Goal: Task Accomplishment & Management: Manage account settings

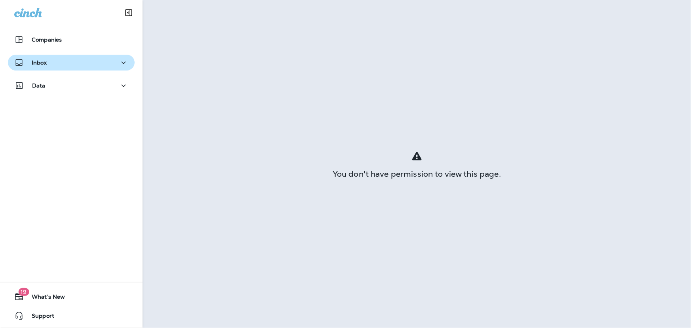
click at [51, 59] on div "Inbox" at bounding box center [71, 63] width 114 height 10
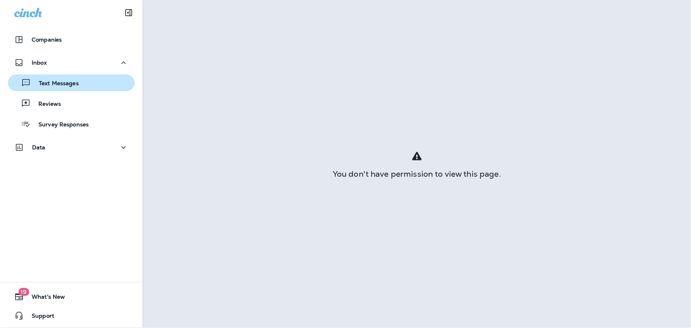
click at [57, 80] on p "Text Messages" at bounding box center [55, 84] width 48 height 8
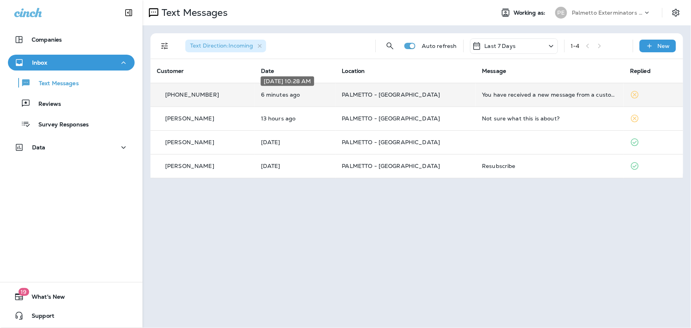
click at [330, 91] on p "6 minutes ago" at bounding box center [295, 94] width 69 height 6
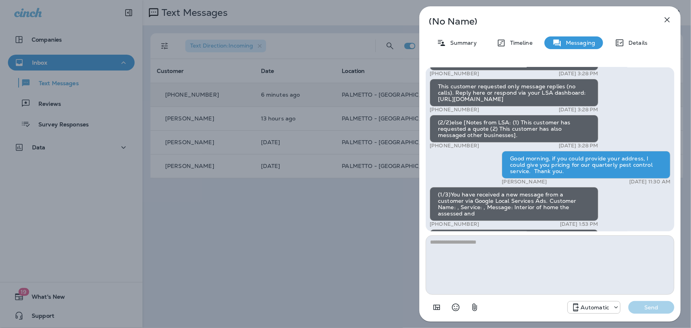
scroll to position [-144, 0]
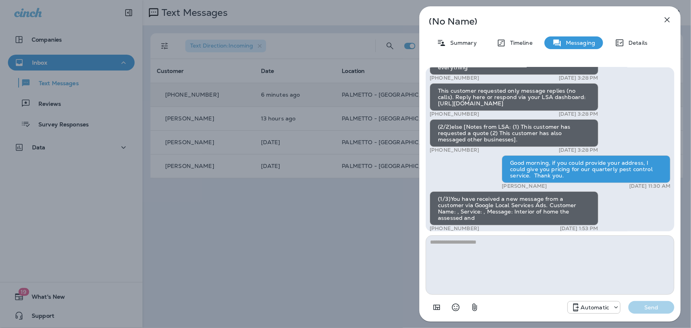
click at [669, 20] on icon "button" at bounding box center [668, 20] width 10 height 10
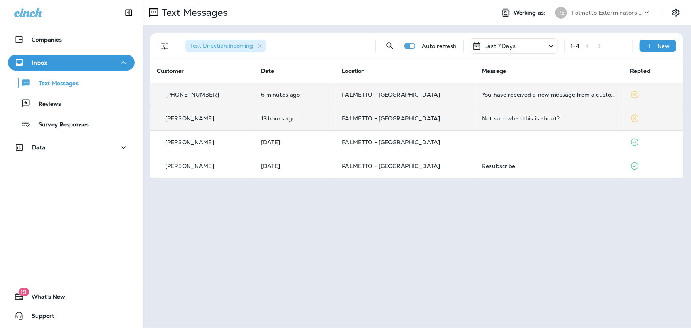
click at [482, 116] on div "Not sure what this is about?" at bounding box center [549, 118] width 135 height 6
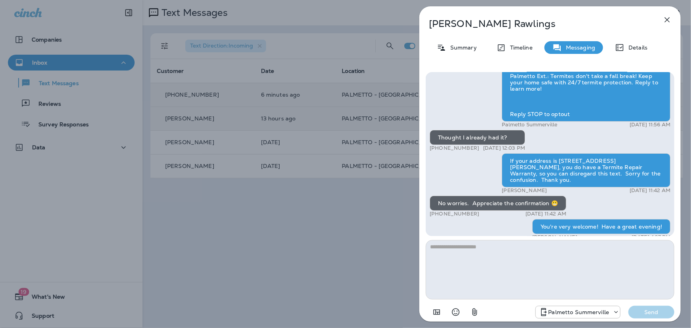
scroll to position [-80, 0]
click at [667, 18] on icon "button" at bounding box center [668, 20] width 10 height 10
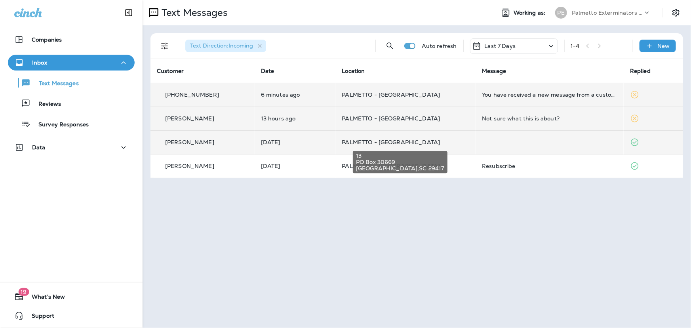
click at [370, 141] on span "PALMETTO - [GEOGRAPHIC_DATA]" at bounding box center [391, 142] width 98 height 7
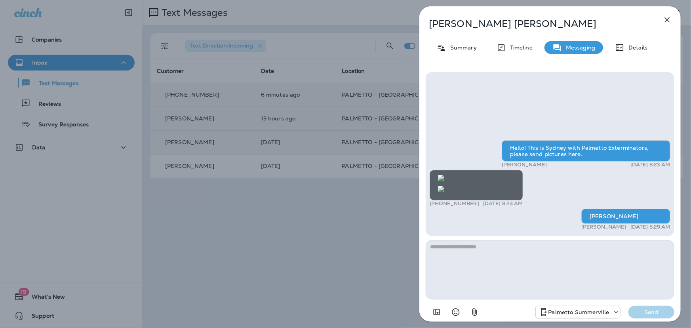
click at [668, 20] on icon "button" at bounding box center [667, 19] width 5 height 5
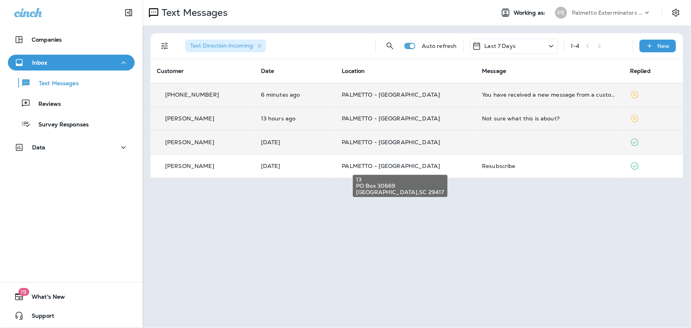
click at [369, 166] on span "PALMETTO - [GEOGRAPHIC_DATA]" at bounding box center [391, 165] width 98 height 7
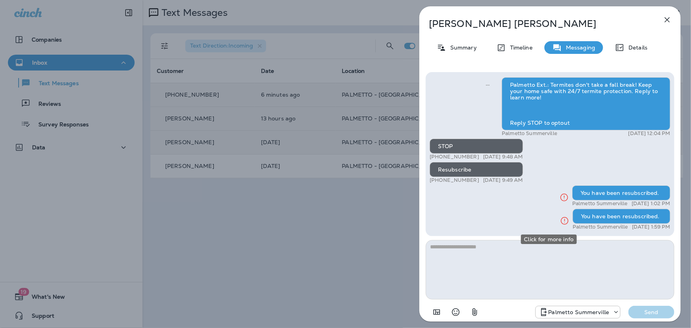
click at [560, 219] on icon "Click for more info" at bounding box center [565, 221] width 10 height 10
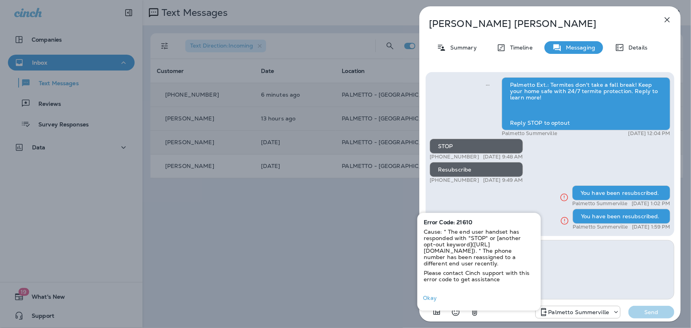
click at [465, 48] on p "Summary" at bounding box center [461, 47] width 30 height 6
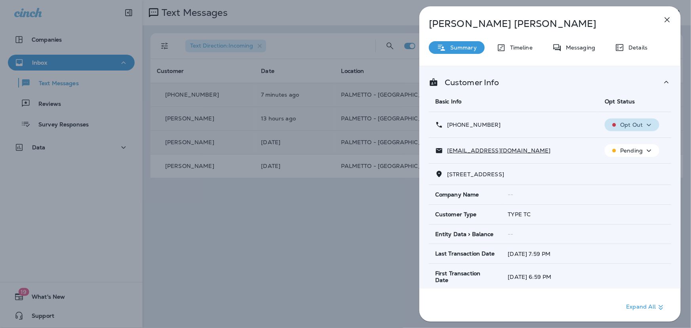
click at [628, 126] on p "Opt Out" at bounding box center [631, 125] width 23 height 6
click at [627, 143] on p "Reset Status" at bounding box center [635, 144] width 36 height 6
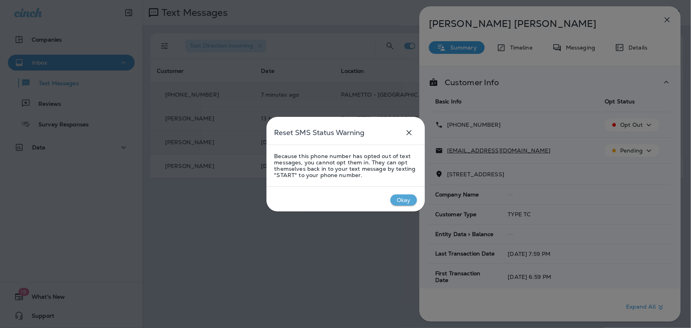
click at [410, 200] on div "Okay" at bounding box center [404, 200] width 14 height 6
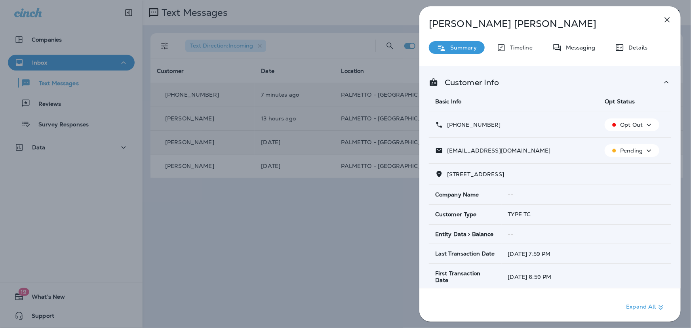
click at [638, 128] on p "Opt Out" at bounding box center [631, 125] width 23 height 6
click at [628, 141] on p "Reset Status" at bounding box center [635, 144] width 36 height 6
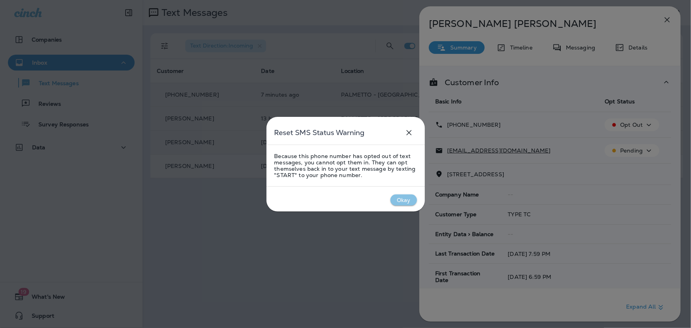
drag, startPoint x: 400, startPoint y: 200, endPoint x: 448, endPoint y: 174, distance: 54.6
click at [401, 200] on div "Okay" at bounding box center [404, 200] width 14 height 6
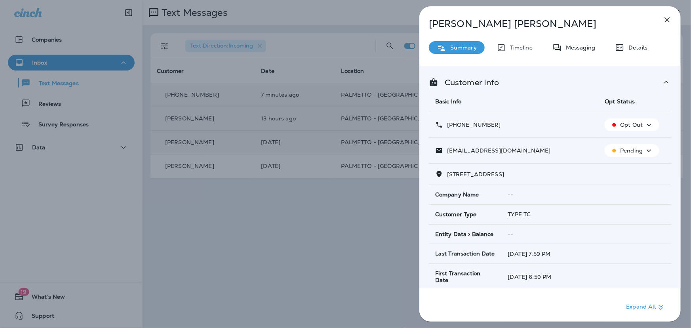
click at [670, 20] on icon "button" at bounding box center [668, 20] width 10 height 10
